Goal: Task Accomplishment & Management: Use online tool/utility

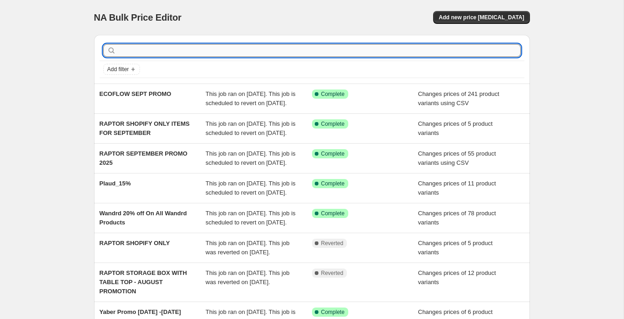
click at [176, 49] on input "text" at bounding box center [319, 50] width 403 height 13
type input "insta360"
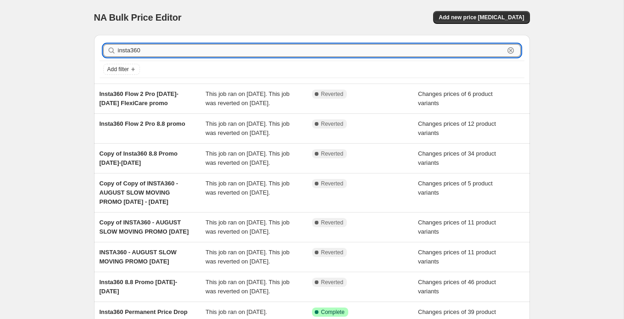
click at [155, 47] on input "insta360" at bounding box center [311, 50] width 386 height 13
type input "insta360 8.8"
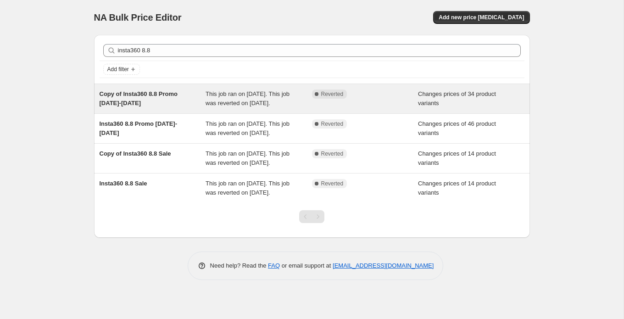
click at [170, 103] on div "Copy of Insta360 8.8 Promo [DATE]-[DATE]" at bounding box center [153, 98] width 106 height 18
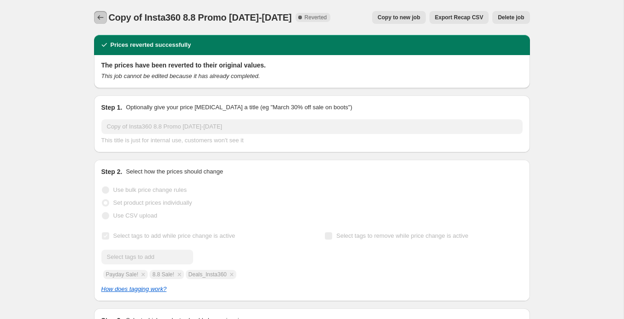
click at [104, 19] on icon "Price change jobs" at bounding box center [100, 17] width 9 height 9
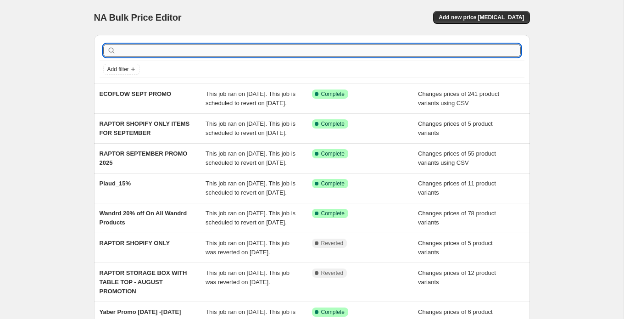
click at [164, 52] on input "text" at bounding box center [319, 50] width 403 height 13
type input "insta360"
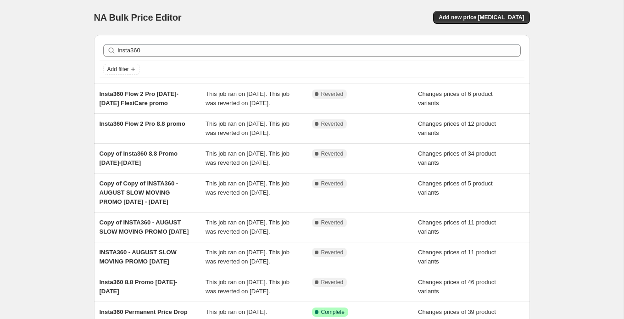
click at [38, 141] on div "NA Bulk Price Editor. This page is ready NA Bulk Price Editor Add new price [ME…" at bounding box center [311, 241] width 623 height 482
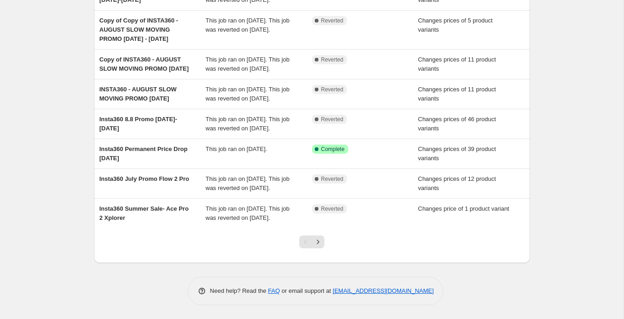
scroll to position [212, 0]
click at [316, 246] on icon "Next" at bounding box center [317, 241] width 9 height 9
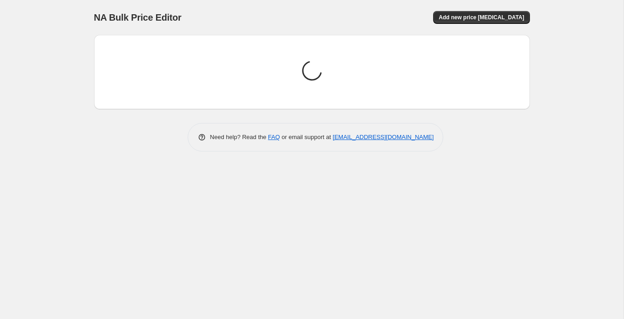
scroll to position [0, 0]
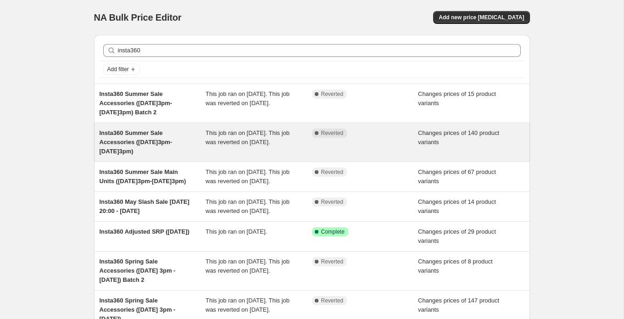
click at [396, 136] on div "Complete Reverted" at bounding box center [358, 132] width 93 height 9
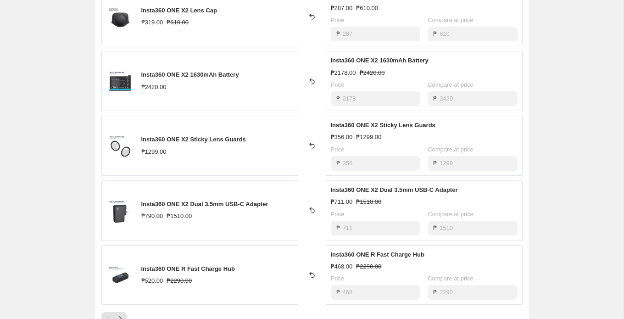
scroll to position [516, 0]
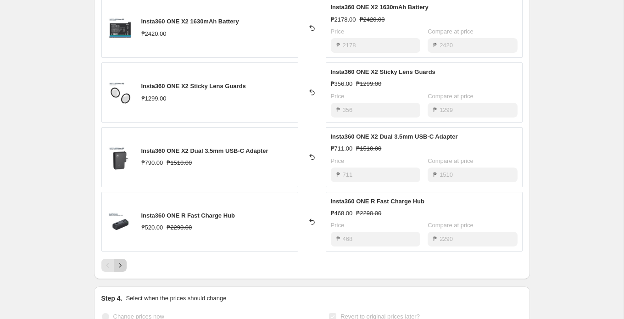
click at [122, 265] on icon "Next" at bounding box center [120, 265] width 9 height 9
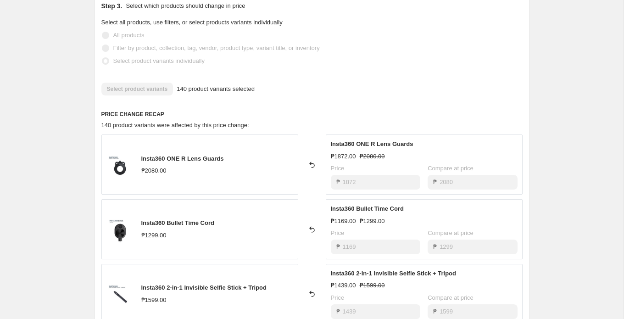
scroll to position [0, 0]
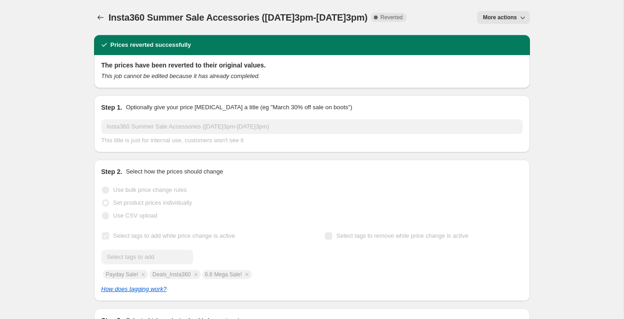
click at [504, 12] on button "More actions" at bounding box center [503, 17] width 52 height 13
click at [499, 33] on span "Copy to new job" at bounding box center [503, 36] width 43 height 7
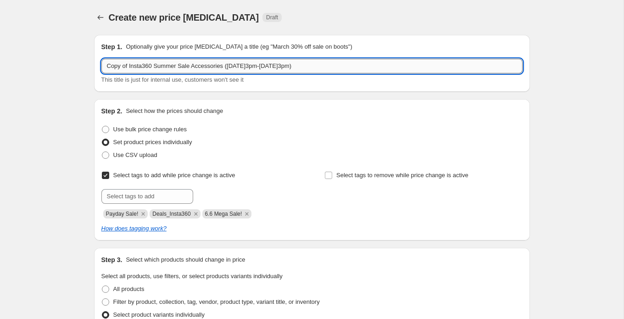
click at [151, 68] on input "Copy of Insta360 Summer Sale Accessories ([DATE]3pm-[DATE]3pm)" at bounding box center [311, 66] width 421 height 15
paste input "INSTA360 END OF SEASON SALE Accessories"
type input "INSTA360 END OF SEASON SALE Accessories"
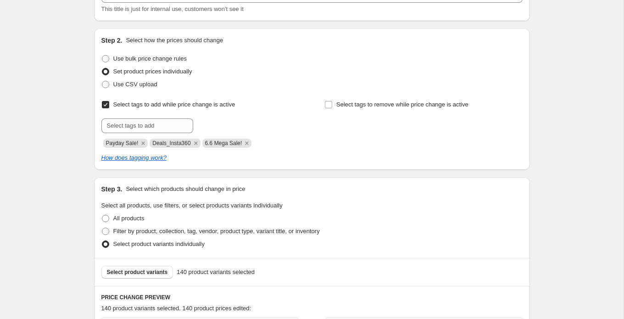
scroll to position [75, 0]
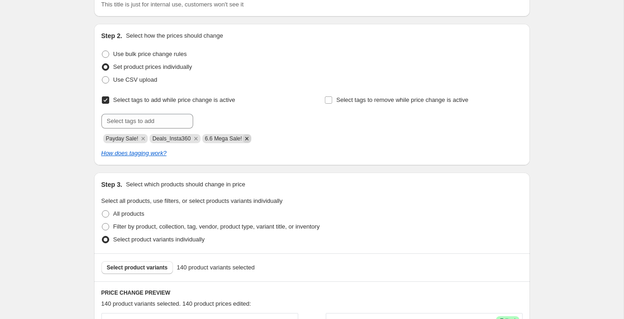
click at [250, 135] on icon "Remove 6.6 Mega Sale!" at bounding box center [247, 138] width 8 height 8
click at [175, 117] on input "text" at bounding box center [147, 121] width 92 height 15
paste input "9.9 Mega Sale!"
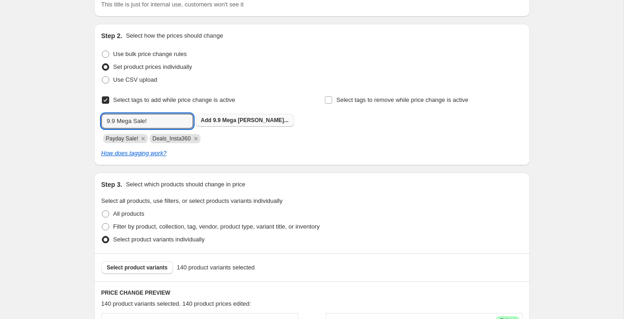
type input "9.9 Mega Sale!"
click at [219, 121] on span "9.9 Mega [PERSON_NAME]..." at bounding box center [251, 120] width 76 height 6
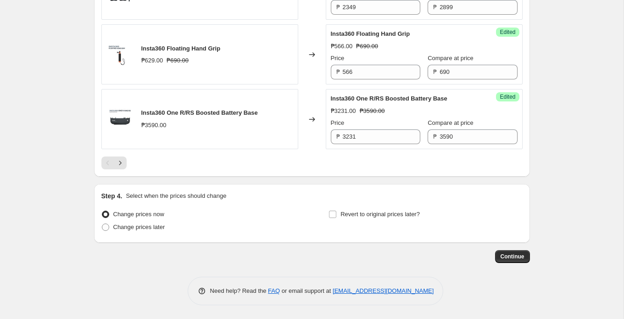
scroll to position [1571, 0]
click at [121, 228] on span "Change prices later" at bounding box center [139, 226] width 52 height 7
click at [102, 224] on input "Change prices later" at bounding box center [102, 223] width 0 height 0
radio input "true"
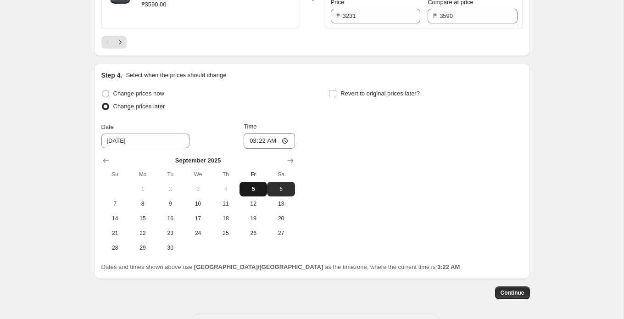
scroll to position [1657, 0]
click at [254, 192] on span "5" at bounding box center [253, 187] width 20 height 7
type input "[DATE]"
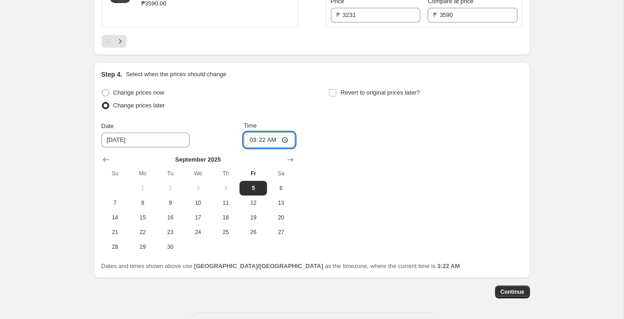
click at [286, 148] on input "03:22" at bounding box center [269, 140] width 51 height 16
type input "15:00"
click at [318, 150] on div "Change prices now Change prices later Date [DATE] Time 15:00 [DATE] Su Mo Tu We…" at bounding box center [311, 170] width 421 height 168
click at [339, 99] on label "Revert to original prices later?" at bounding box center [373, 92] width 91 height 13
click at [336, 96] on input "Revert to original prices later?" at bounding box center [332, 92] width 7 height 7
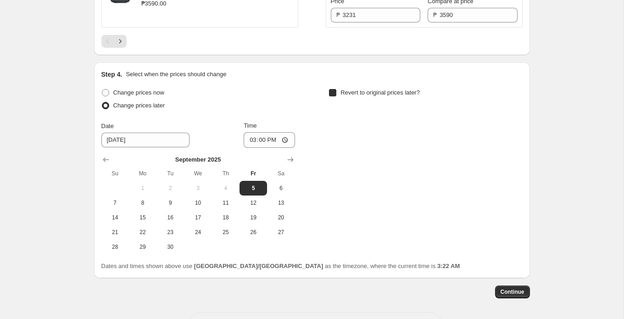
checkbox input "true"
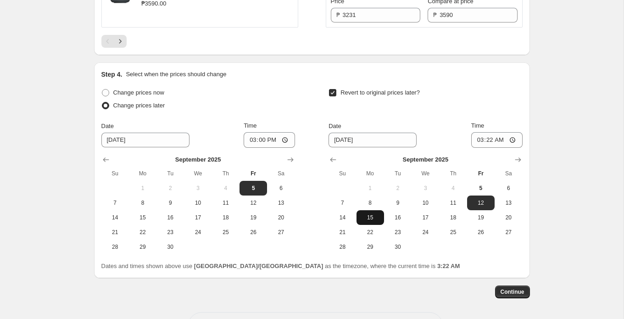
click at [368, 221] on span "15" at bounding box center [370, 217] width 20 height 7
type input "[DATE]"
click at [513, 148] on input "03:22" at bounding box center [496, 140] width 51 height 16
type input "23:59"
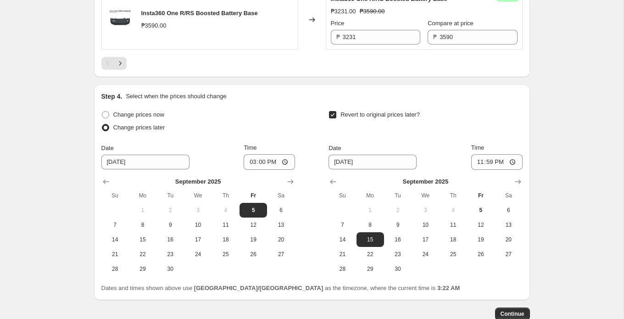
scroll to position [1728, 0]
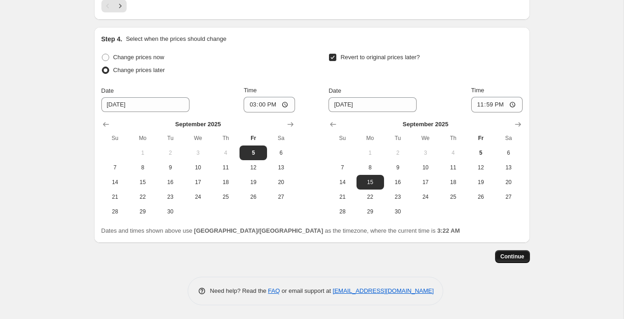
click at [516, 254] on span "Continue" at bounding box center [512, 256] width 24 height 7
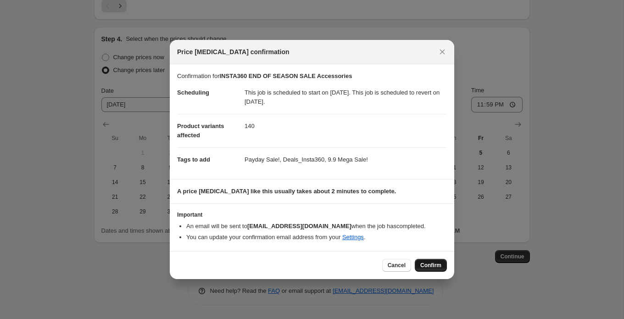
click at [423, 264] on span "Confirm" at bounding box center [430, 264] width 21 height 7
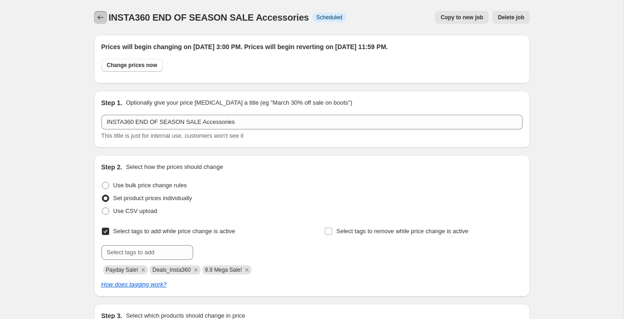
click at [100, 20] on icon "Price change jobs" at bounding box center [100, 17] width 9 height 9
